Goal: Check status: Check status

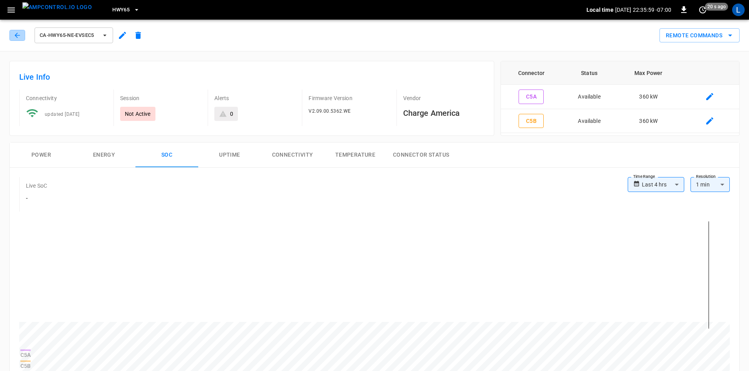
click at [17, 35] on icon "button" at bounding box center [17, 35] width 5 height 5
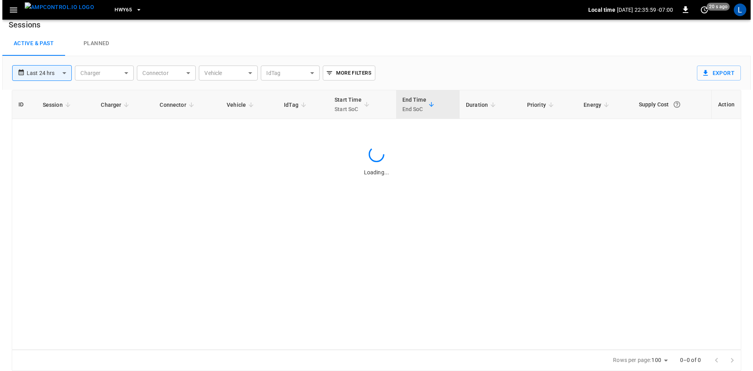
scroll to position [7, 0]
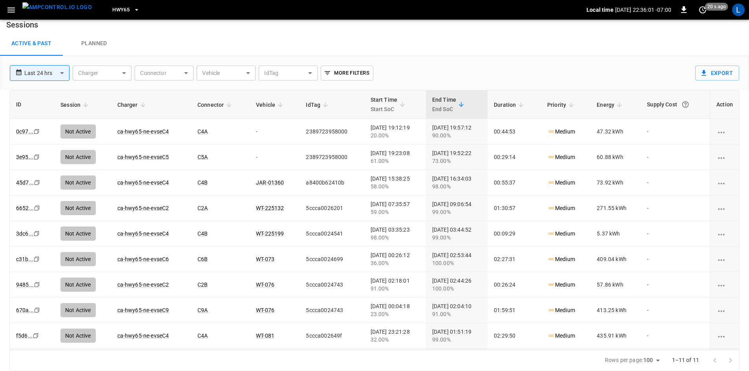
click at [112, 11] on span "HWY65" at bounding box center [120, 9] width 17 height 9
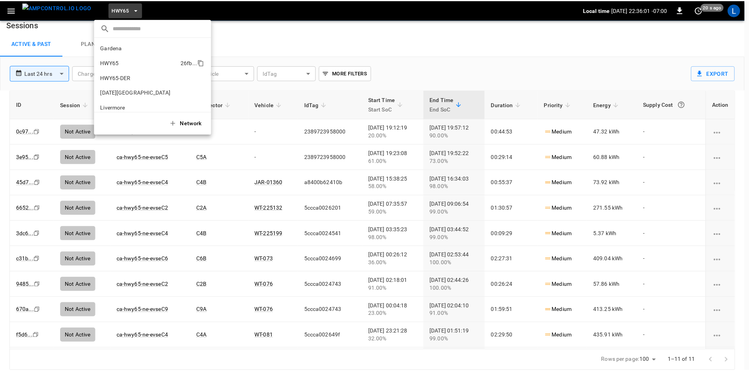
scroll to position [13, 0]
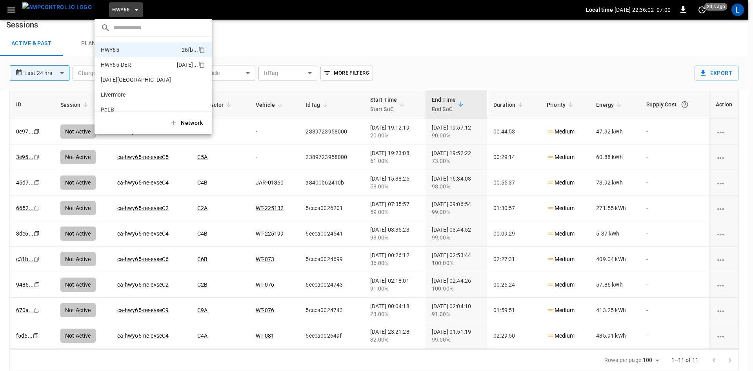
click at [125, 65] on p "HWY65-DER" at bounding box center [137, 65] width 73 height 8
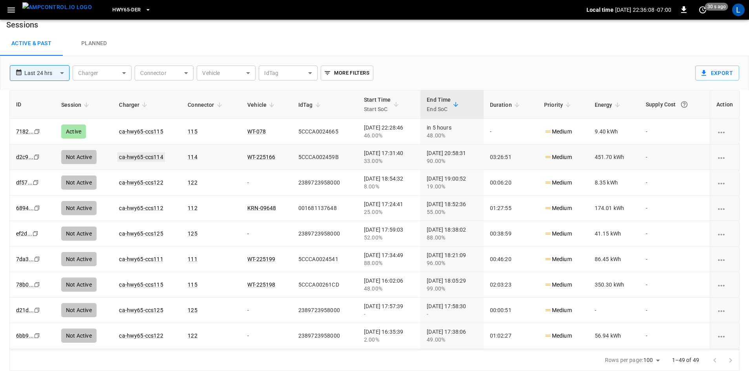
click at [142, 156] on link "ca-hwy65-ccs114" at bounding box center [140, 156] width 47 height 9
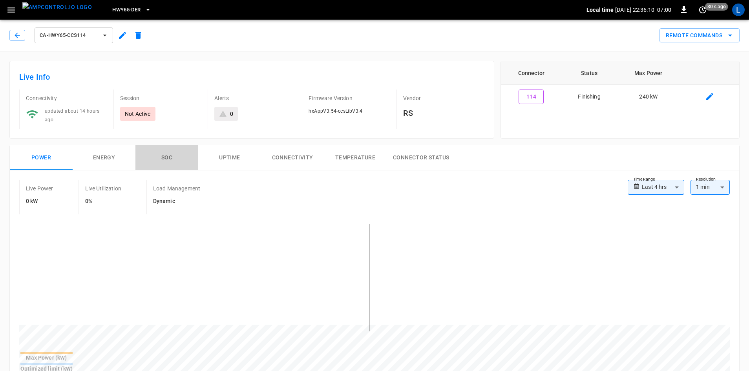
click at [169, 154] on button "SOC" at bounding box center [166, 157] width 63 height 25
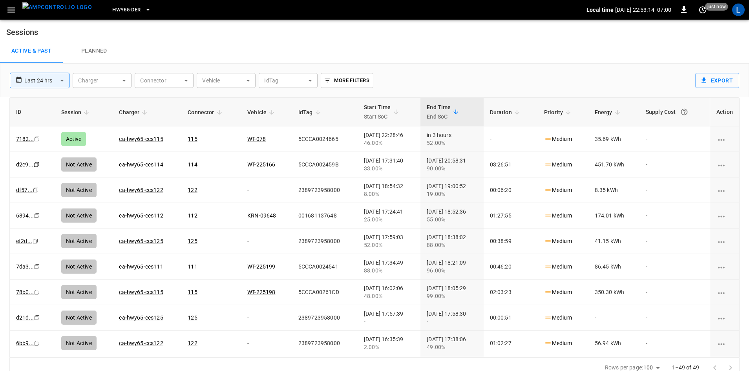
click at [123, 12] on span "HWY65-DER" at bounding box center [126, 9] width 28 height 9
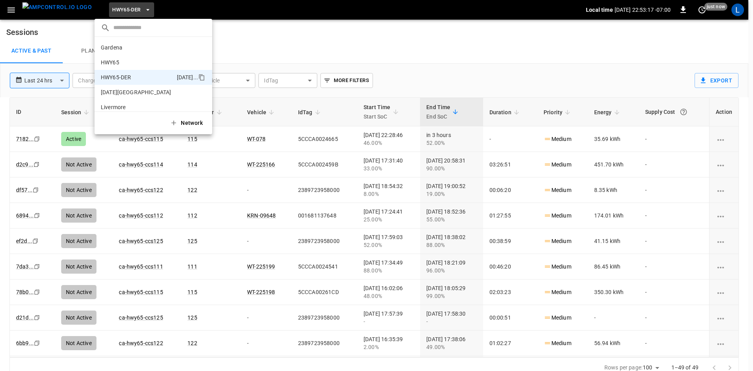
click at [364, 35] on div at bounding box center [376, 185] width 753 height 371
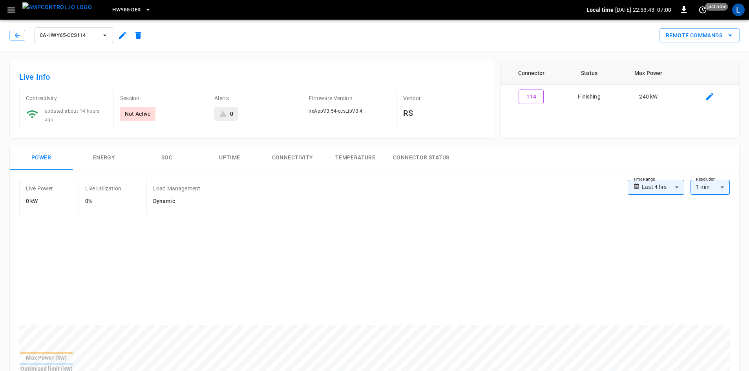
drag, startPoint x: 168, startPoint y: 155, endPoint x: 179, endPoint y: 157, distance: 11.5
click at [168, 155] on button "SOC" at bounding box center [166, 157] width 63 height 25
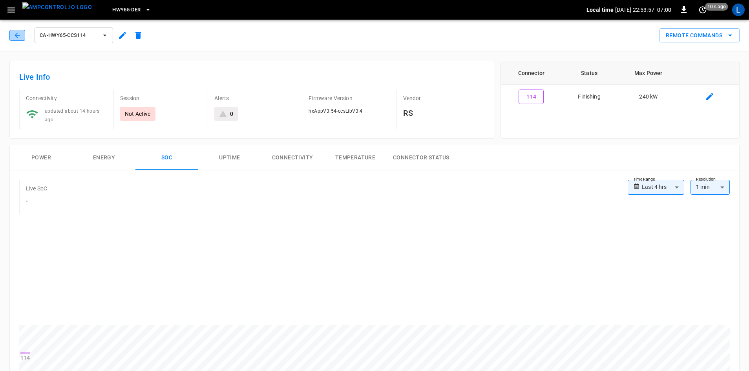
click at [11, 34] on button "button" at bounding box center [17, 35] width 16 height 11
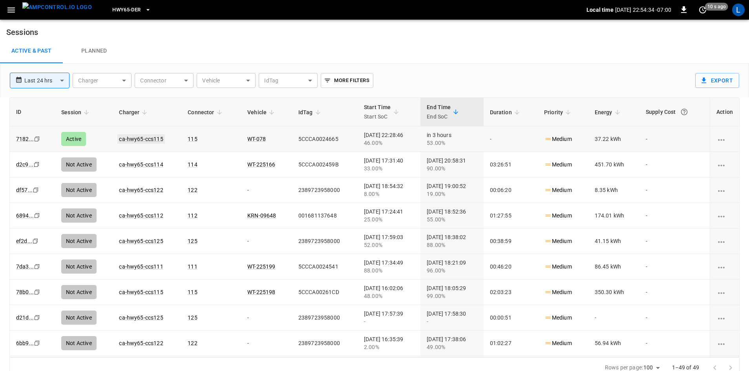
click at [136, 139] on link "ca-hwy65-ccs115" at bounding box center [140, 138] width 47 height 9
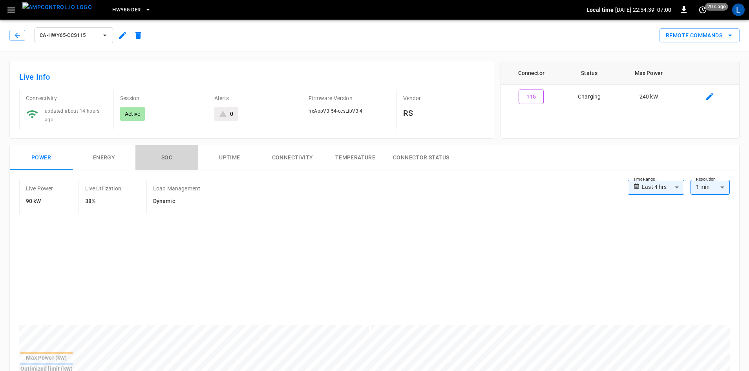
click at [166, 153] on button "SOC" at bounding box center [166, 157] width 63 height 25
